Goal: Task Accomplishment & Management: Complete application form

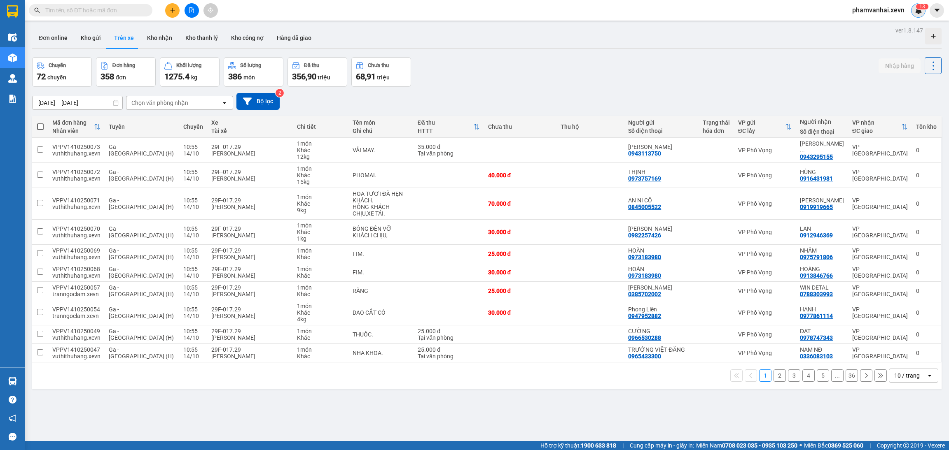
click at [920, 10] on img at bounding box center [917, 10] width 7 height 7
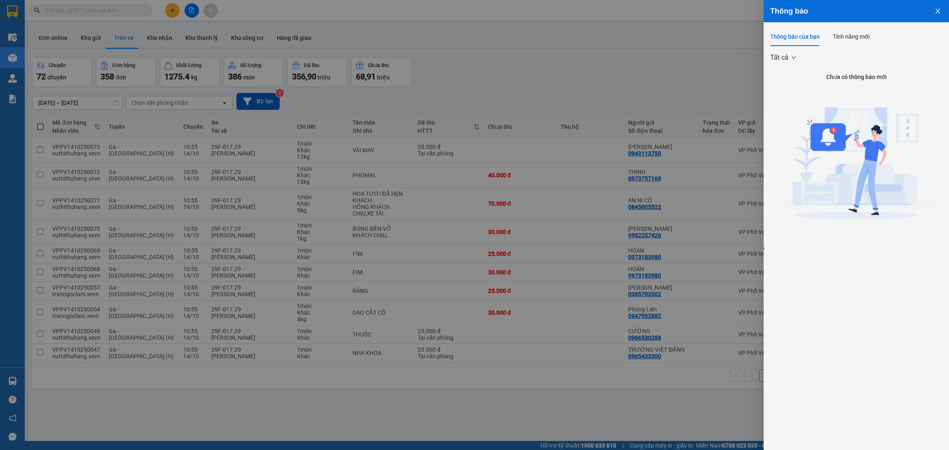
click at [937, 6] on button "Close" at bounding box center [937, 10] width 22 height 21
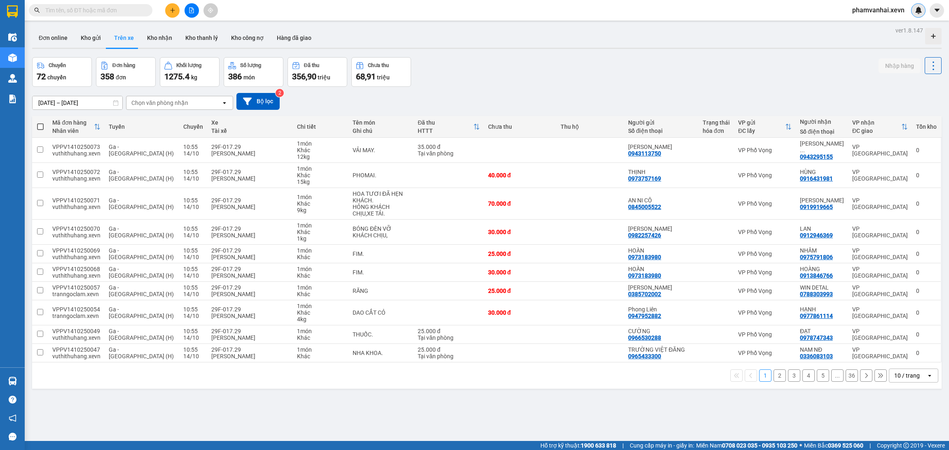
click at [915, 7] on img at bounding box center [917, 10] width 7 height 7
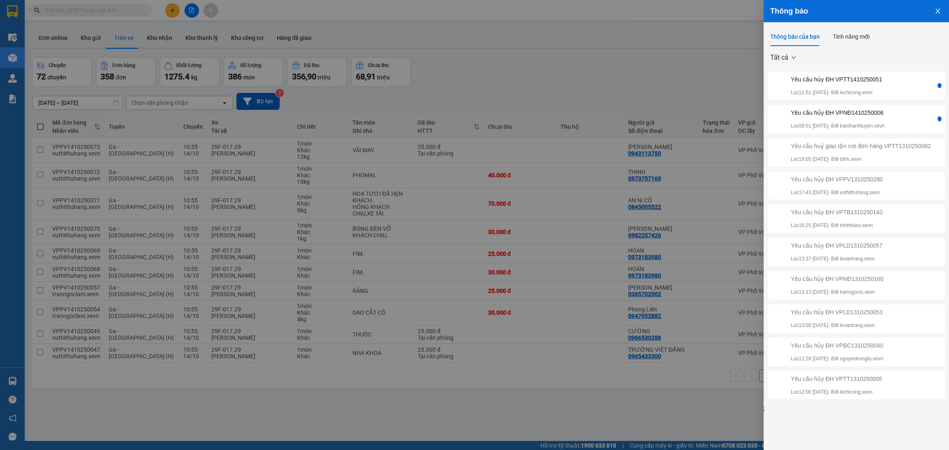
click at [879, 85] on div "Yêu cầu hủy ĐH VPTT1410250051 Lúc 11:51 [DATE] - Bởi lechicong.xevn" at bounding box center [836, 86] width 91 height 22
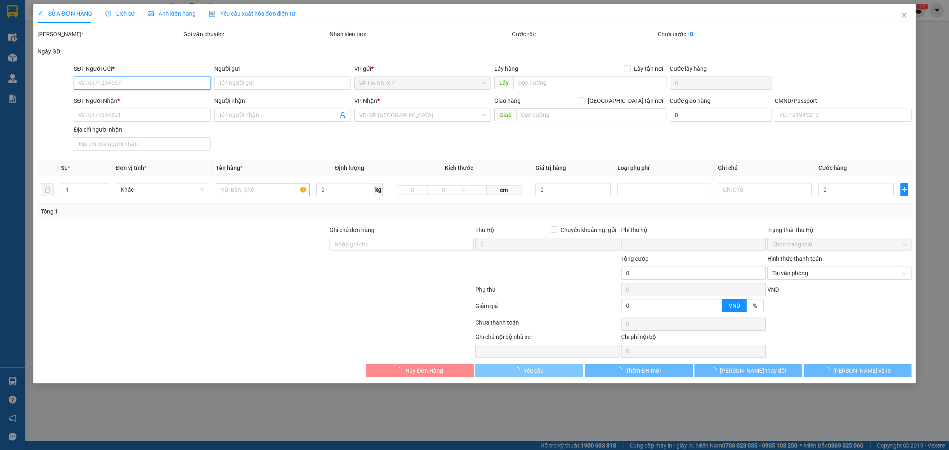
type input "0368265468"
type input "NGUYÊN"
type input "0942609896"
type input "[PERSON_NAME]"
type input "HUYỀN"
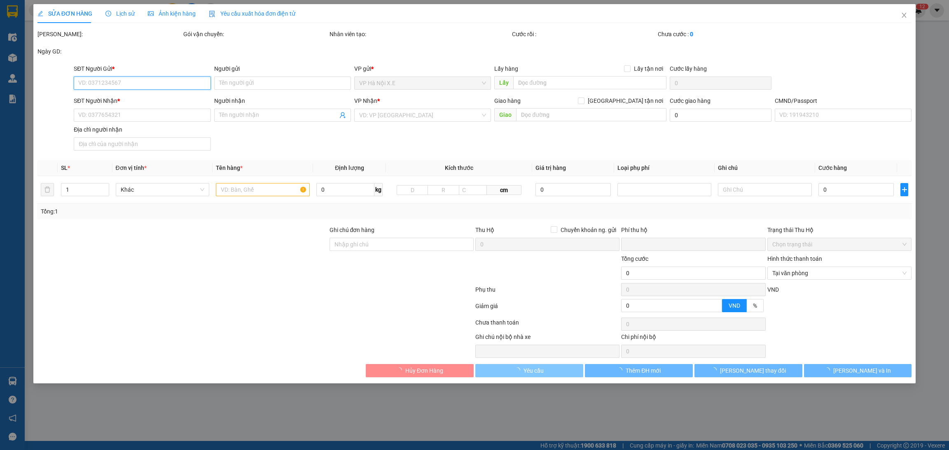
type input "THÔN 10 TRỰC ĐẠO TNINH"
type input "0"
type input "180.000"
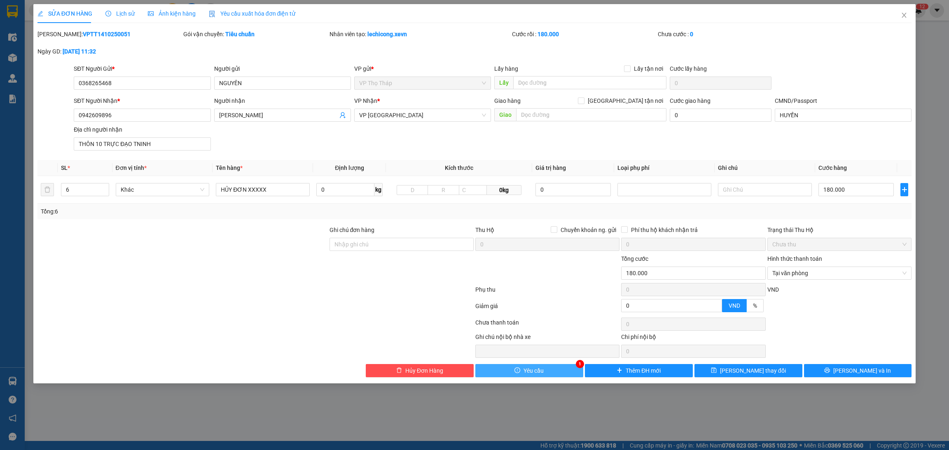
click at [547, 373] on button "Yêu cầu" at bounding box center [529, 370] width 108 height 13
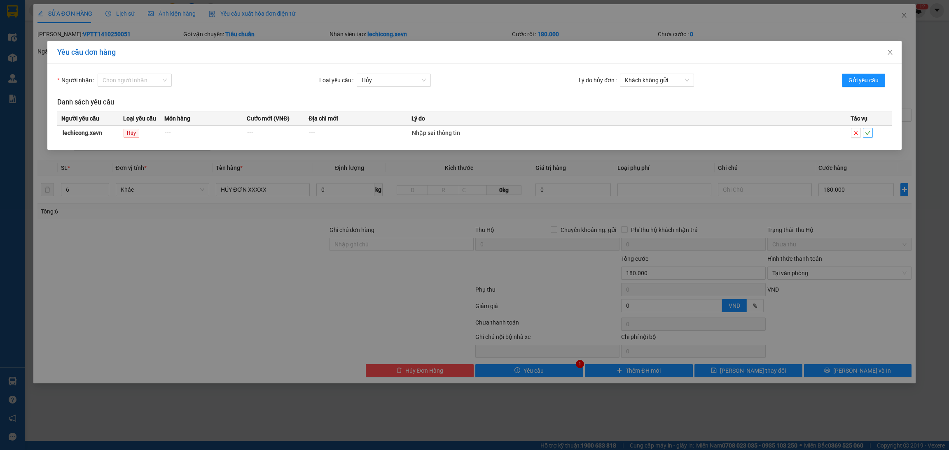
click at [865, 134] on icon "check" at bounding box center [868, 133] width 6 height 6
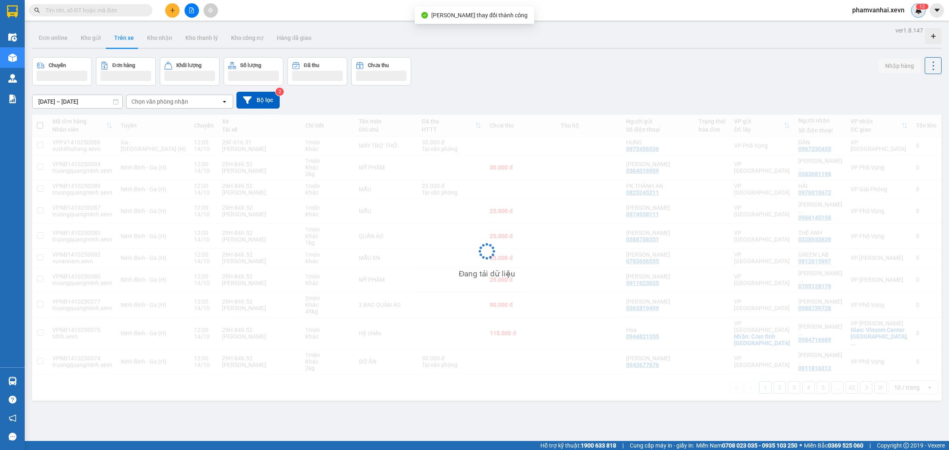
click at [924, 7] on span "2" at bounding box center [923, 7] width 3 height 6
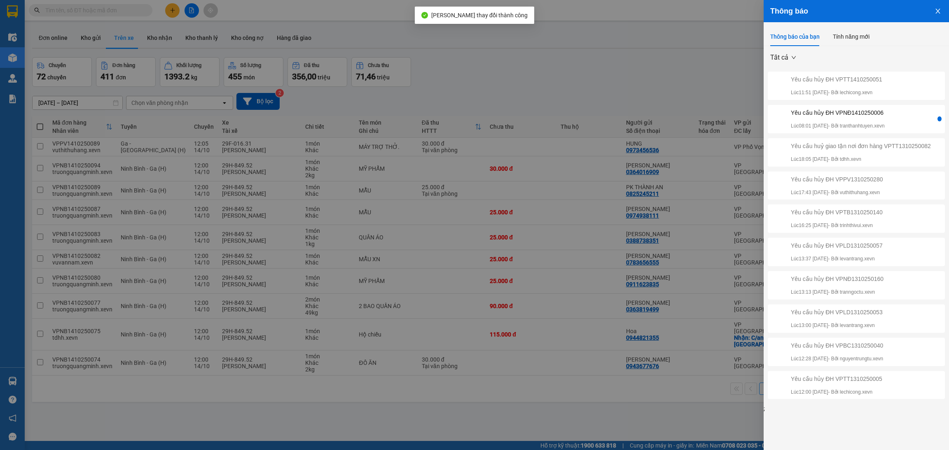
click at [884, 125] on p "Lúc 08:01 [DATE] - Bởi tranthanhtuyen.xevn" at bounding box center [838, 126] width 94 height 8
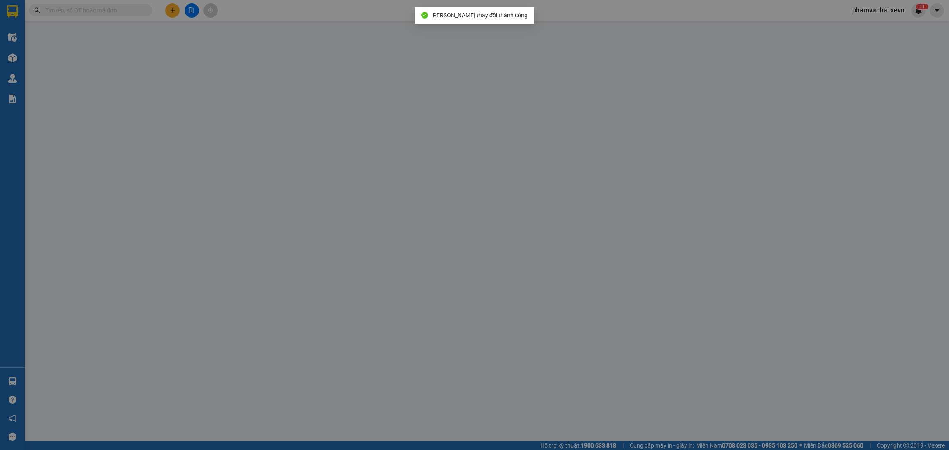
type input "0976118232"
type input "CHƯ"
type input "0934948213"
type input "PHÚ"
checkbox input "true"
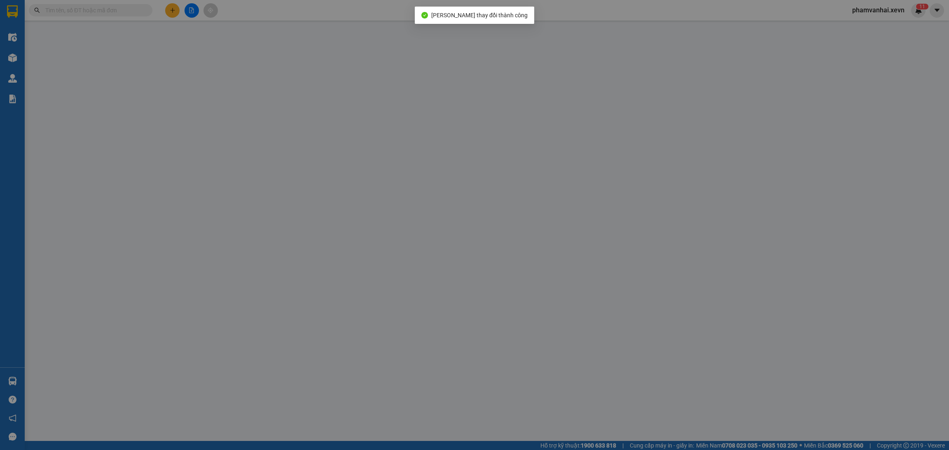
type input "Công ty TNHH Một thành viên Nước sạch [GEOGRAPHIC_DATA], 44 Đ. [GEOGRAPHIC_DATA…"
type input "034203006716"
type input "0"
type input "75.000"
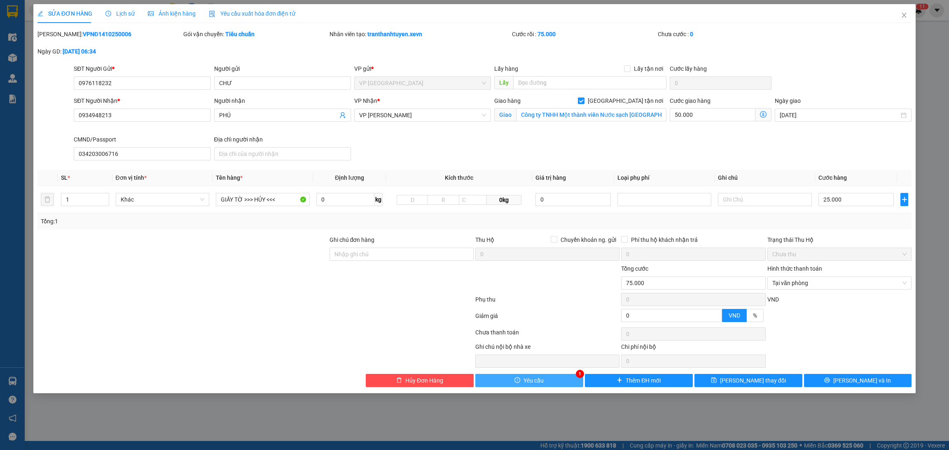
click at [543, 384] on span "Yêu cầu" at bounding box center [533, 380] width 20 height 9
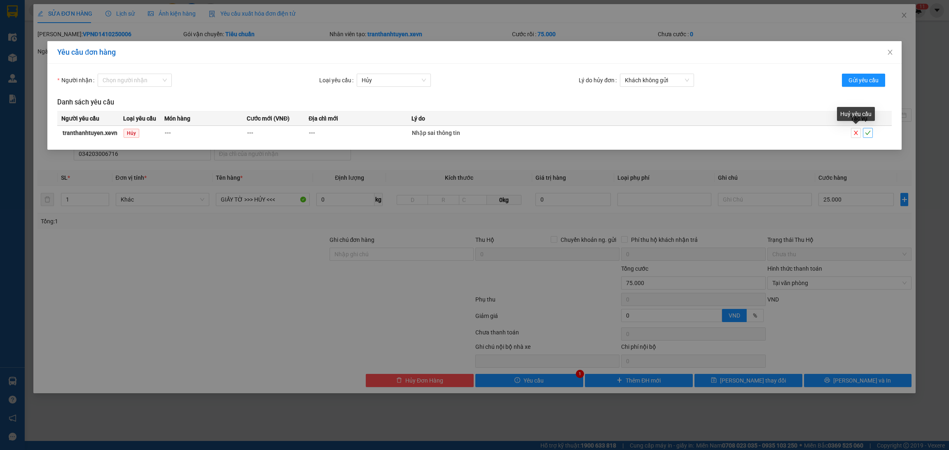
click at [866, 132] on icon "check" at bounding box center [868, 133] width 6 height 6
